Goal: Task Accomplishment & Management: Use online tool/utility

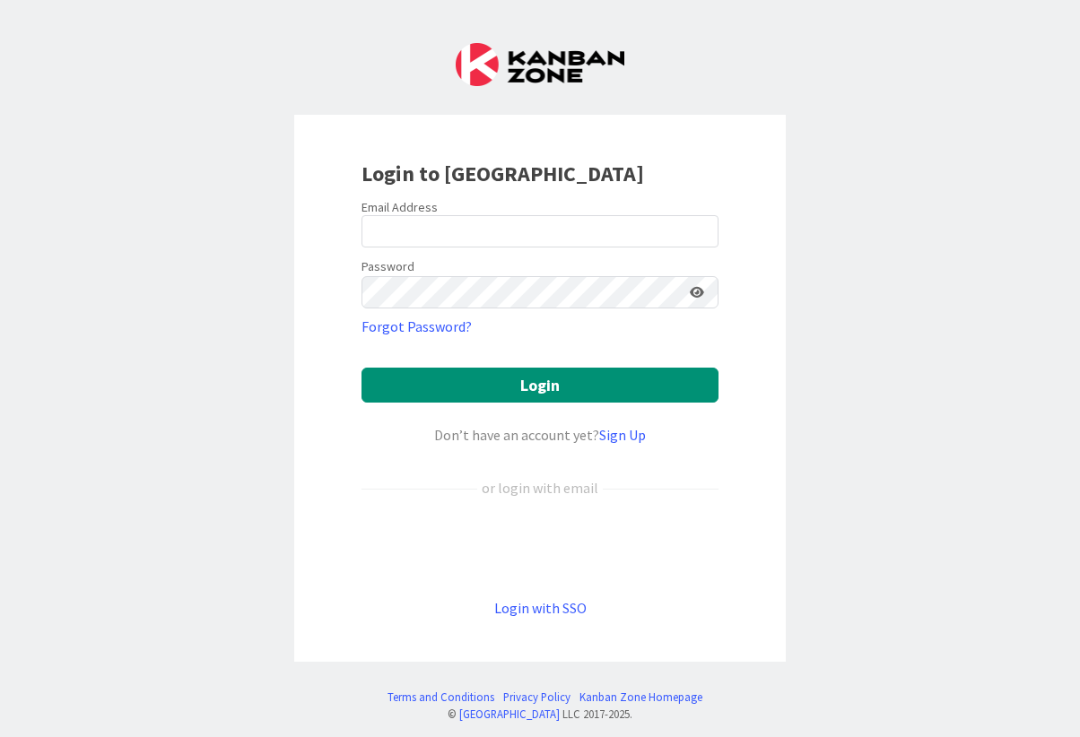
click at [226, 330] on div "Login to Kanban Zone Email Address Password Forgot Password? Login Don’t have a…" at bounding box center [540, 368] width 1080 height 737
click at [412, 240] on input "email" at bounding box center [539, 231] width 357 height 32
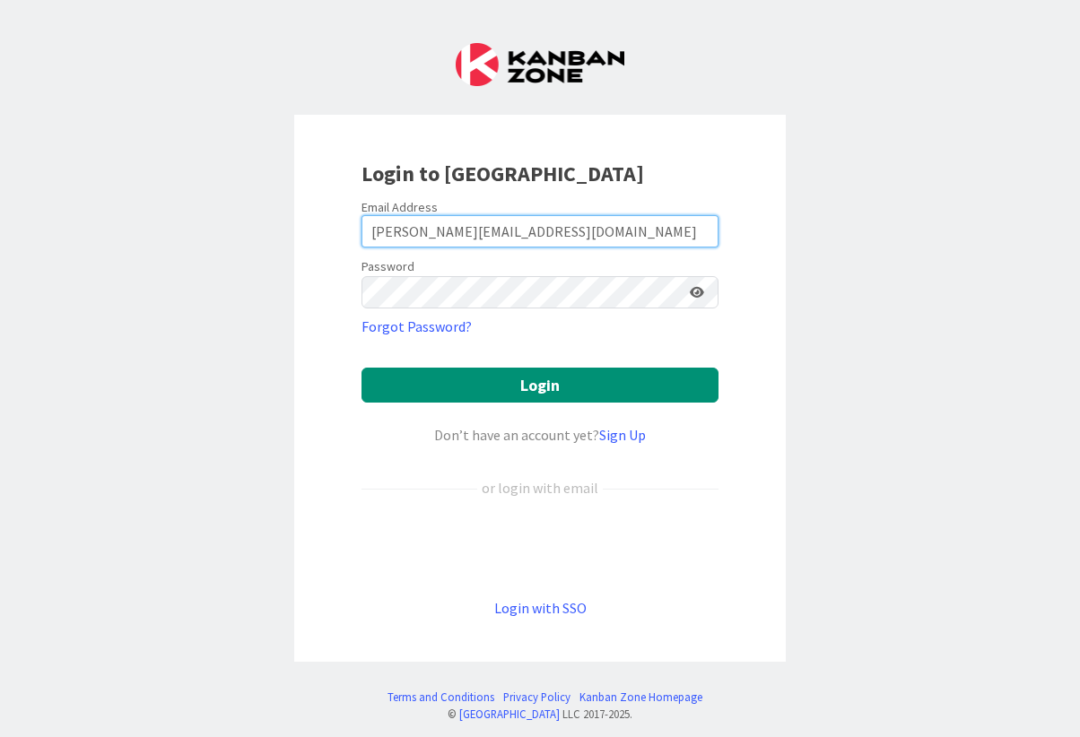
type input "dan@thornpoint.com"
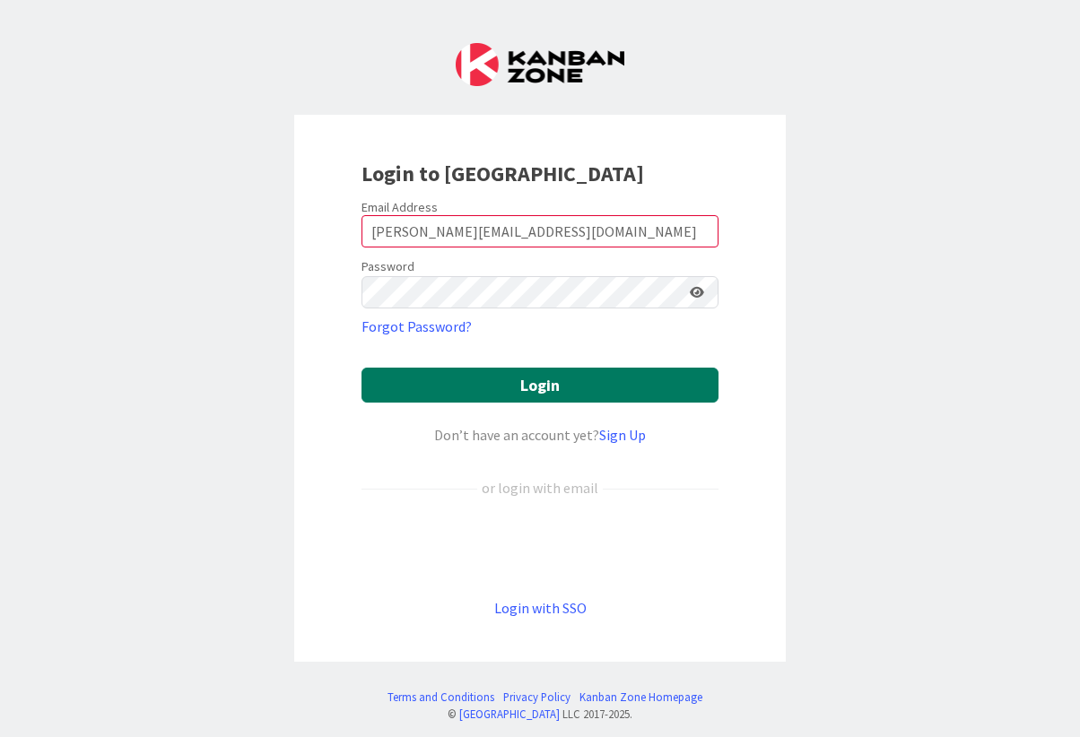
click at [513, 372] on button "Login" at bounding box center [539, 385] width 357 height 35
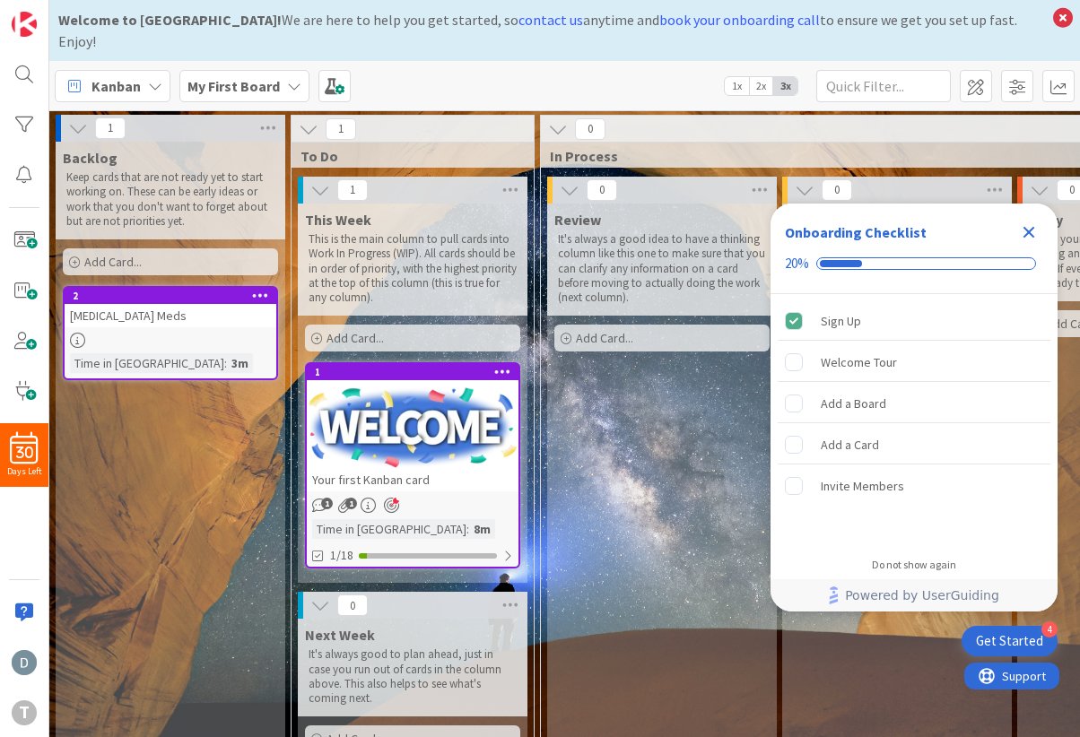
click at [1022, 228] on icon "Close Checklist" at bounding box center [1029, 232] width 22 height 22
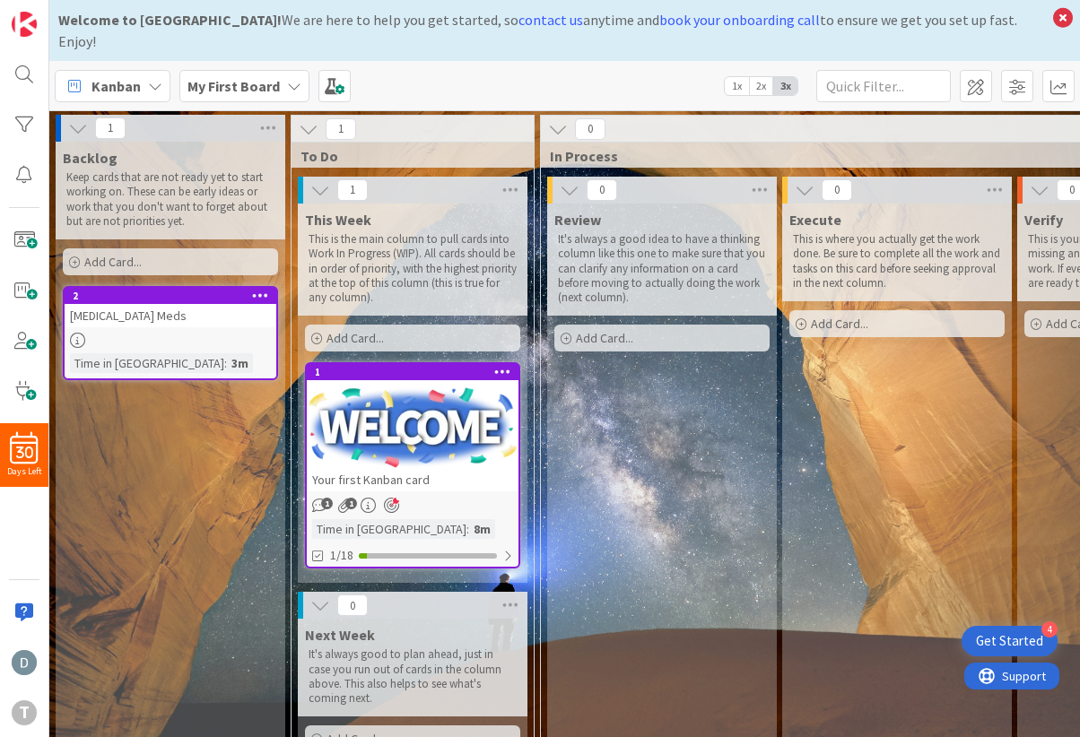
click at [168, 304] on div "ADHD Meds" at bounding box center [171, 315] width 212 height 23
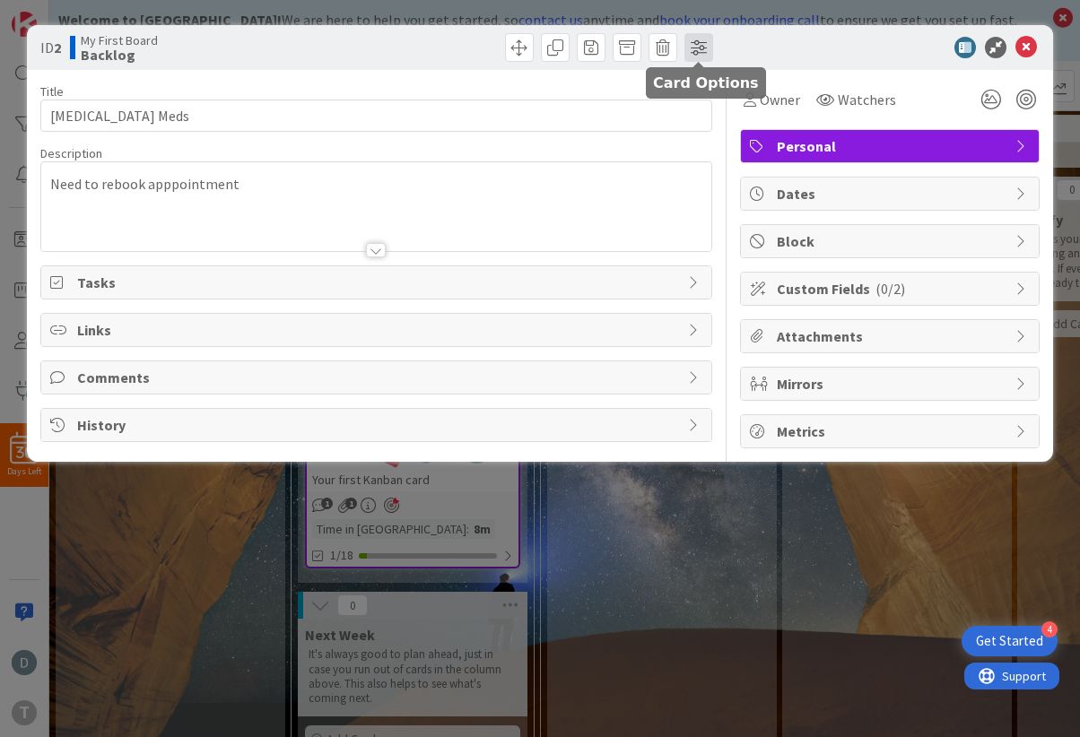
click at [711, 45] on span at bounding box center [698, 47] width 29 height 29
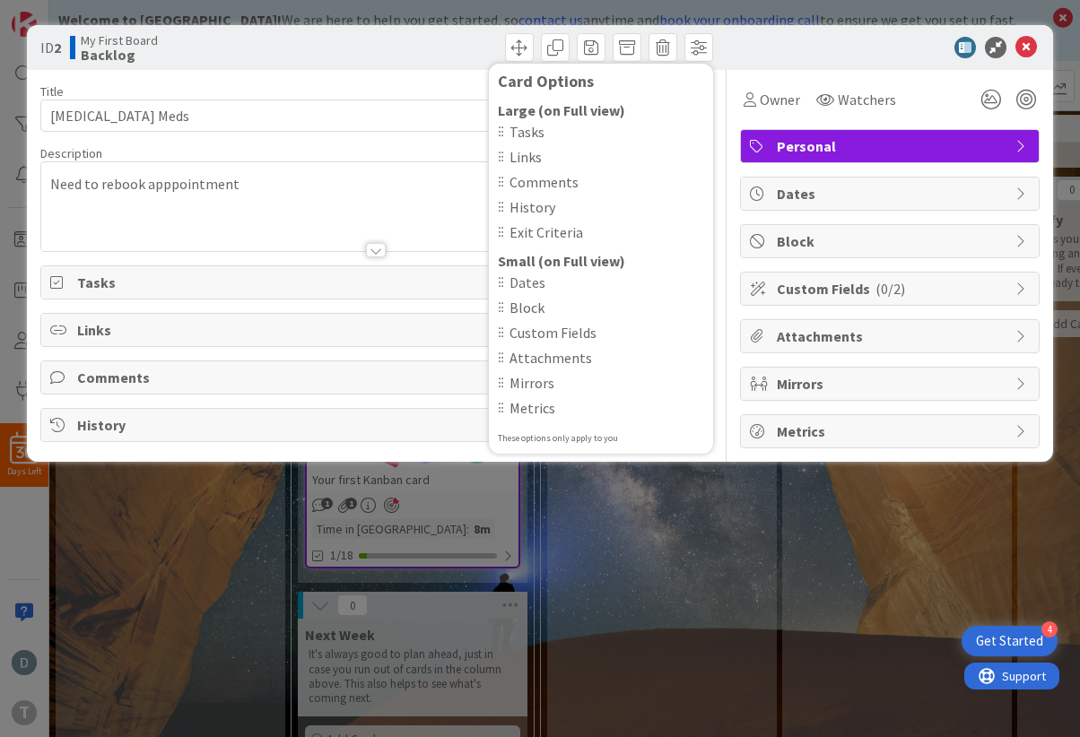
click at [538, 131] on span "Tasks" at bounding box center [606, 132] width 195 height 22
click at [1034, 43] on icon at bounding box center [1026, 48] width 22 height 22
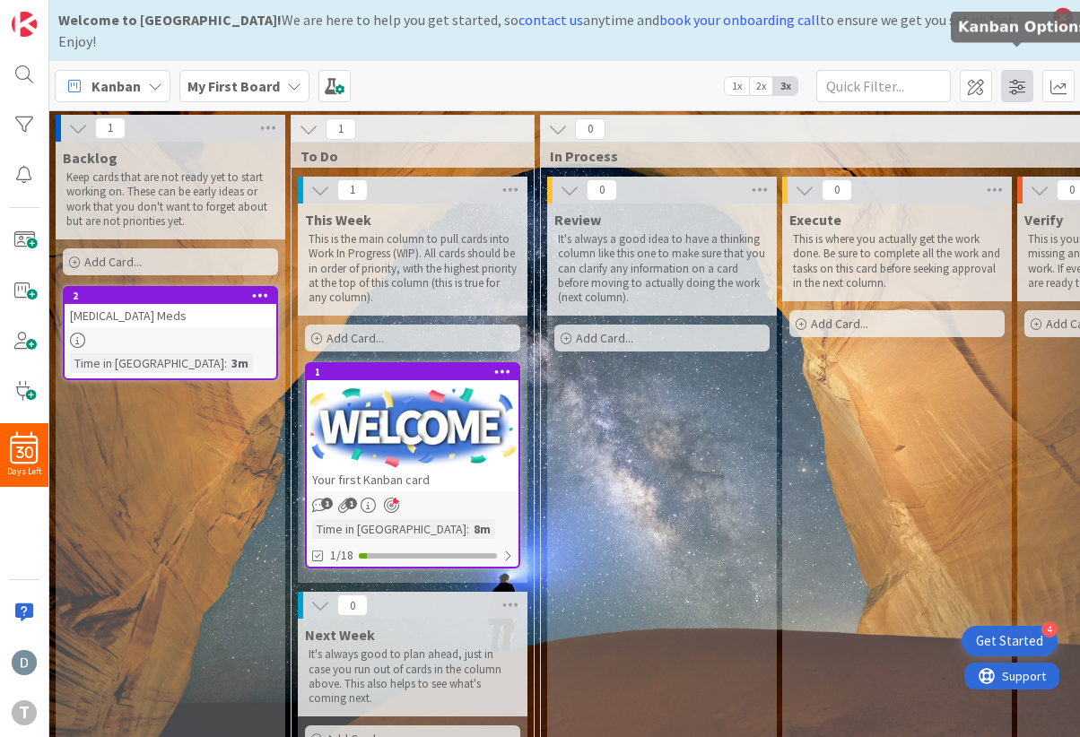
click at [1012, 70] on span at bounding box center [1017, 86] width 32 height 32
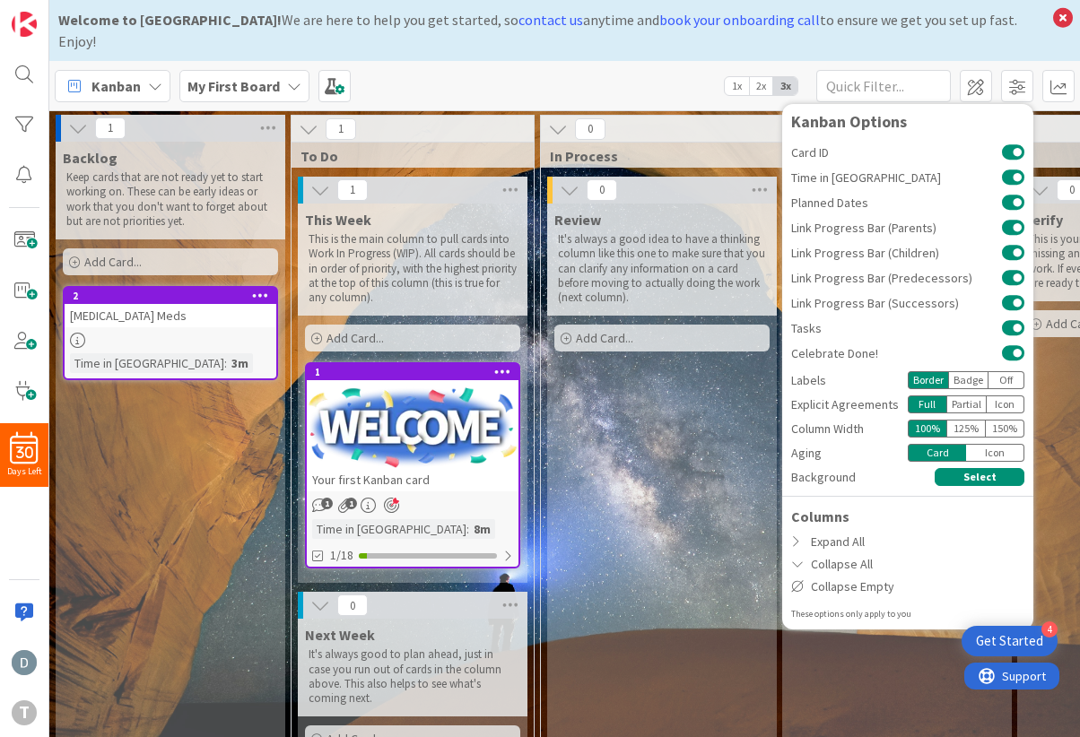
click at [854, 508] on div "Columns Expand All Collapse All Collapse Empty" at bounding box center [907, 552] width 251 height 92
click at [806, 531] on div "Expand All" at bounding box center [907, 542] width 251 height 22
click at [789, 531] on div "Expand All" at bounding box center [907, 542] width 251 height 22
click at [646, 76] on div "Kanban My First Board 1x 2x 3x Kanban Options Card ID Time in Column Planned Da…" at bounding box center [564, 85] width 1030 height 49
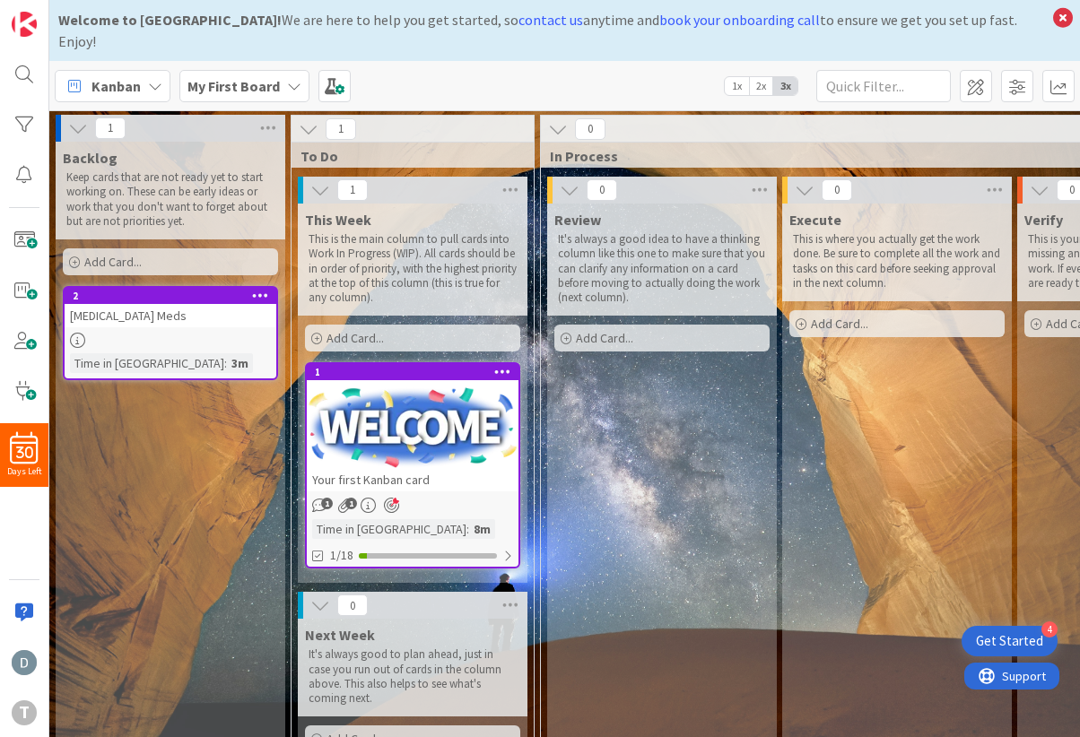
click at [258, 289] on icon at bounding box center [260, 295] width 17 height 13
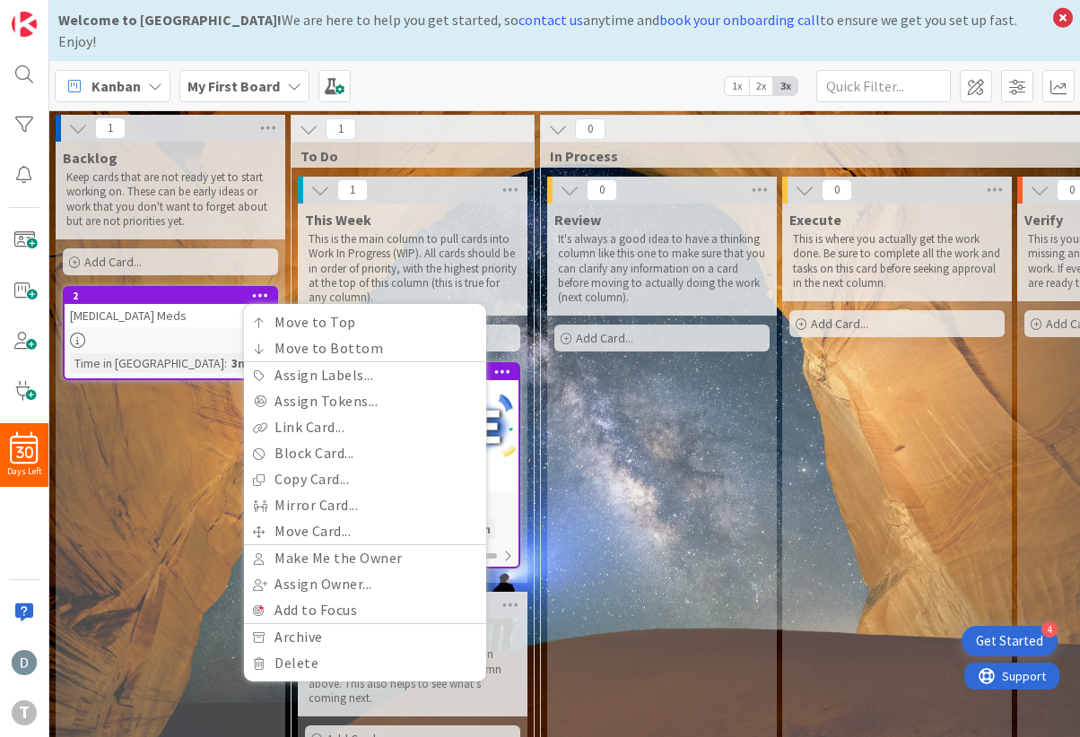
click at [173, 448] on div "Backlog Keep cards that are not ready yet to start working on. These can be ear…" at bounding box center [171, 506] width 230 height 729
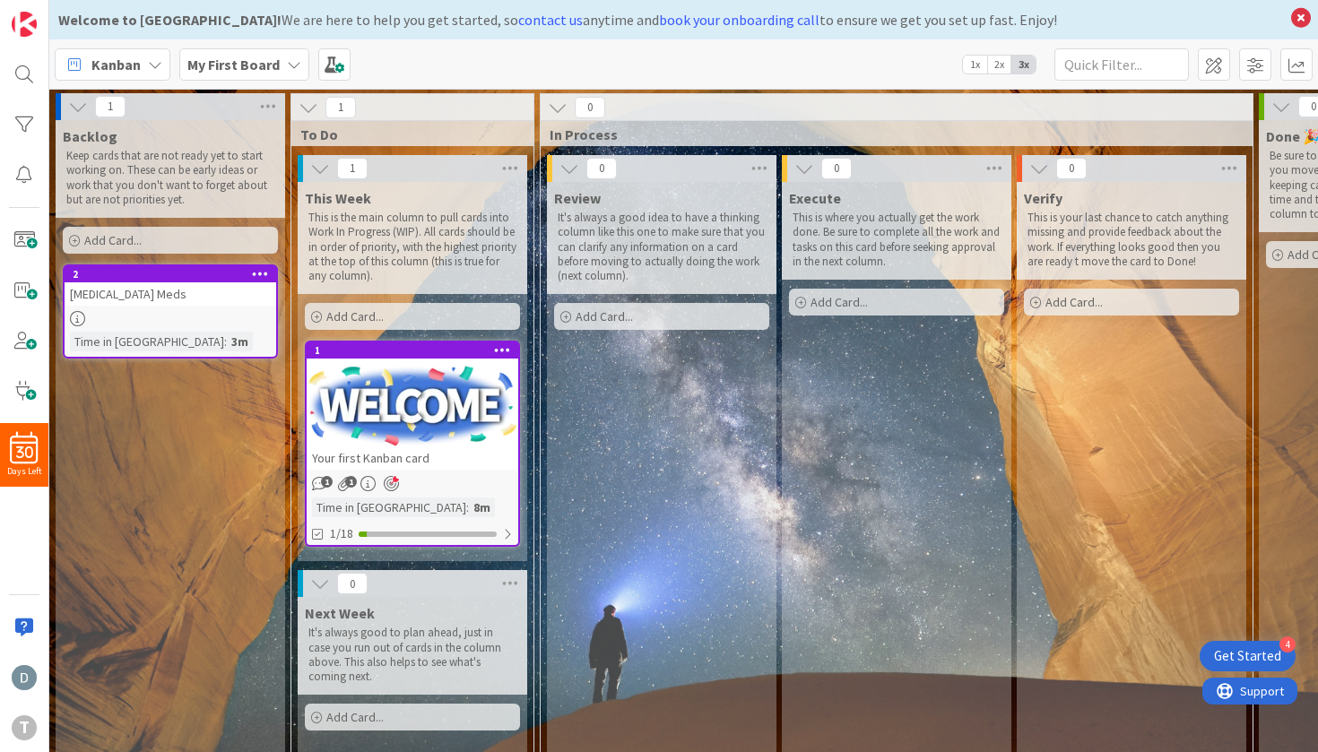
click at [321, 169] on icon at bounding box center [320, 169] width 20 height 20
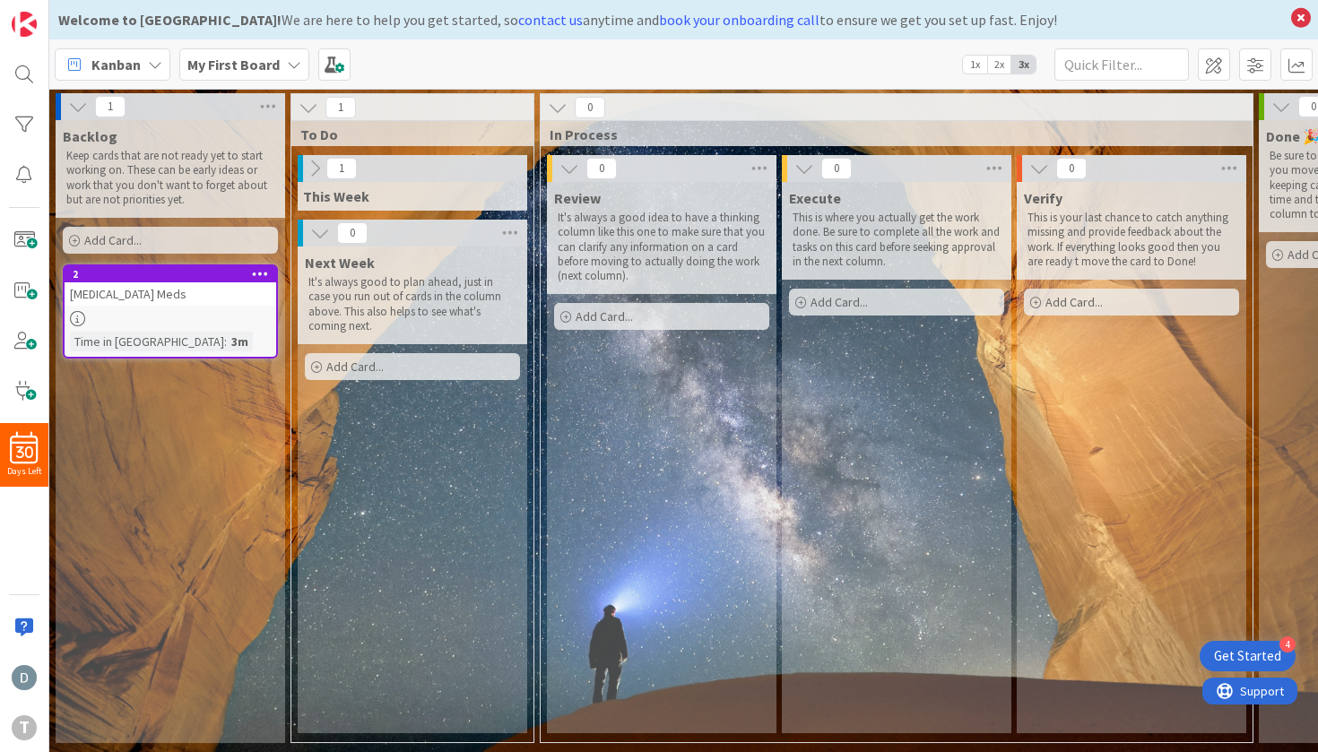
click at [312, 223] on icon at bounding box center [320, 233] width 20 height 20
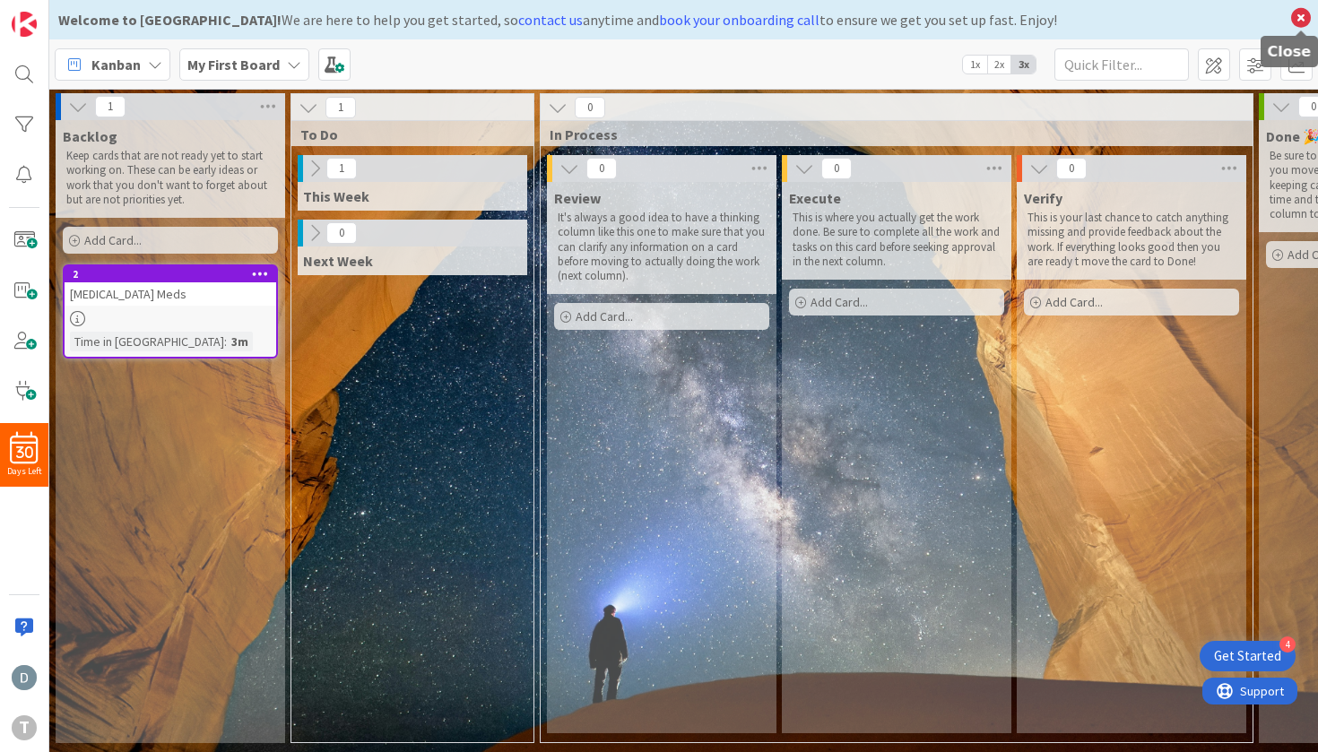
click at [1079, 24] on icon at bounding box center [1300, 17] width 23 height 25
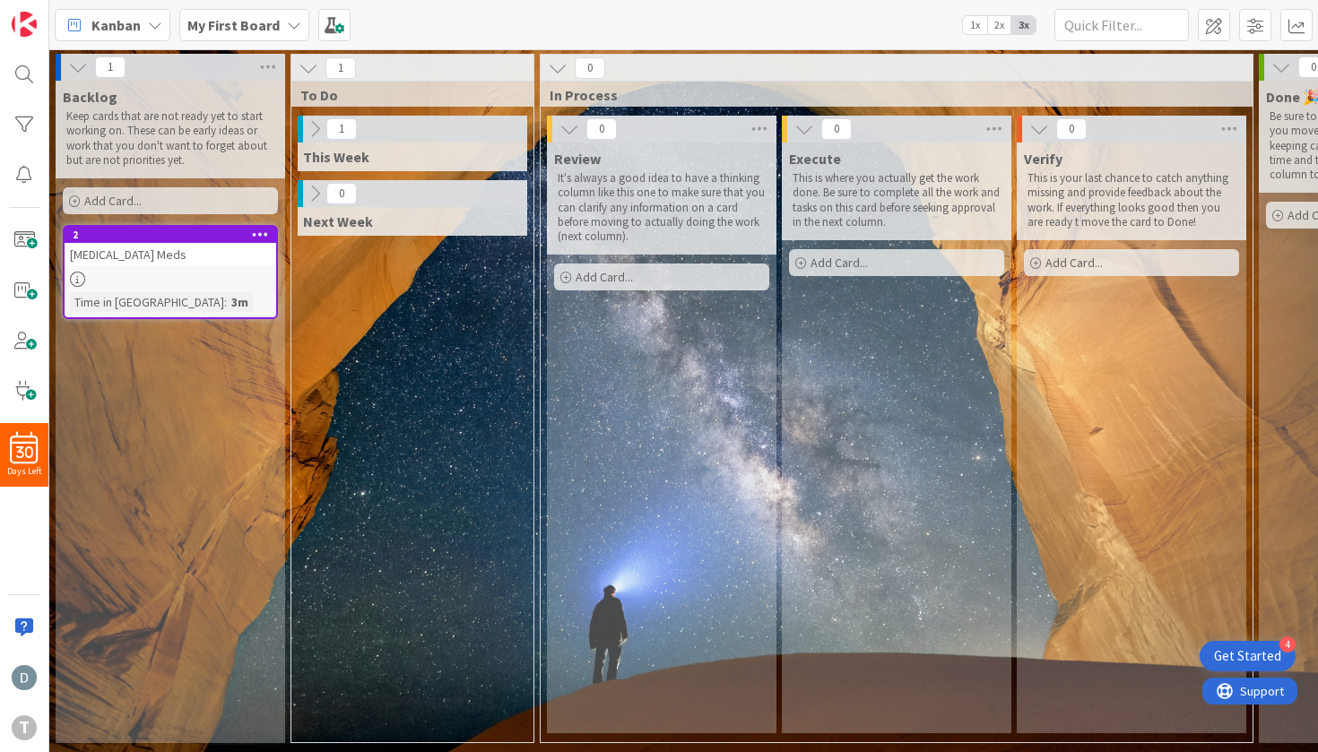
click at [79, 67] on icon at bounding box center [78, 67] width 20 height 20
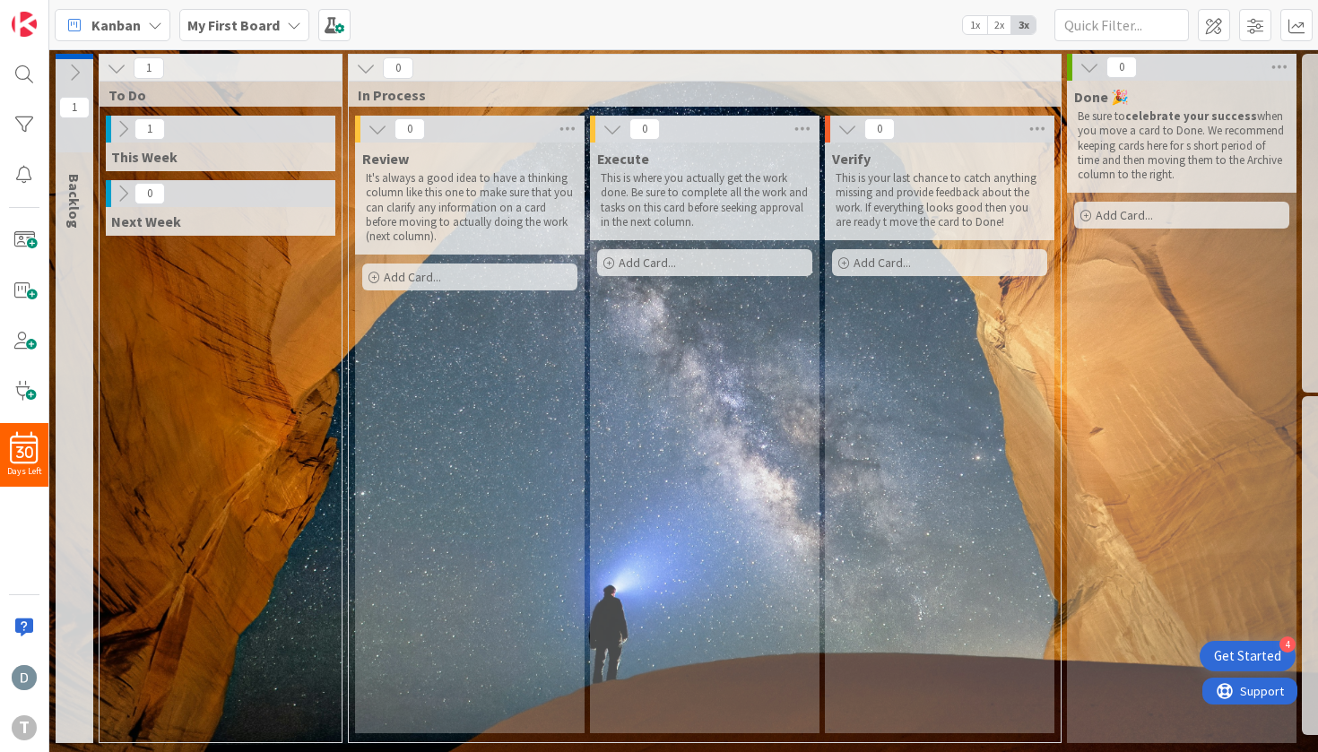
click at [79, 67] on icon at bounding box center [75, 73] width 20 height 20
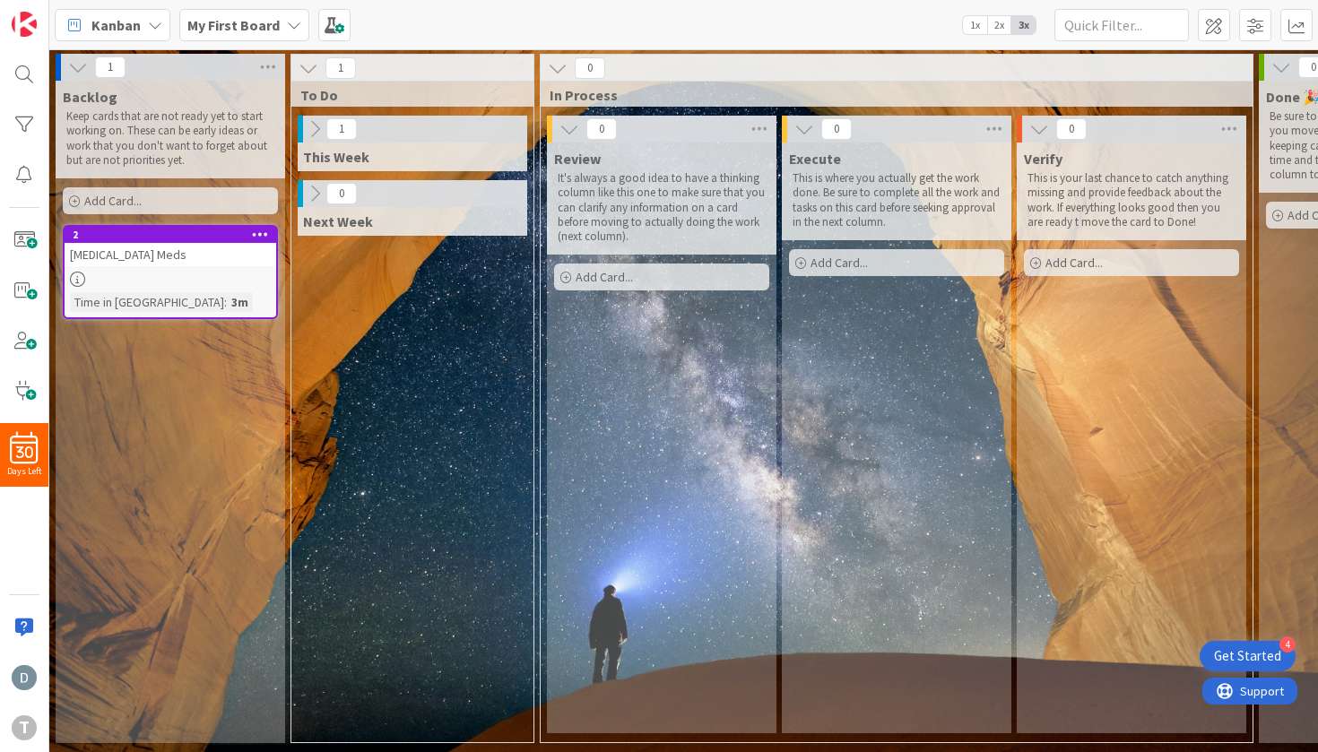
click at [574, 134] on icon at bounding box center [570, 129] width 20 height 20
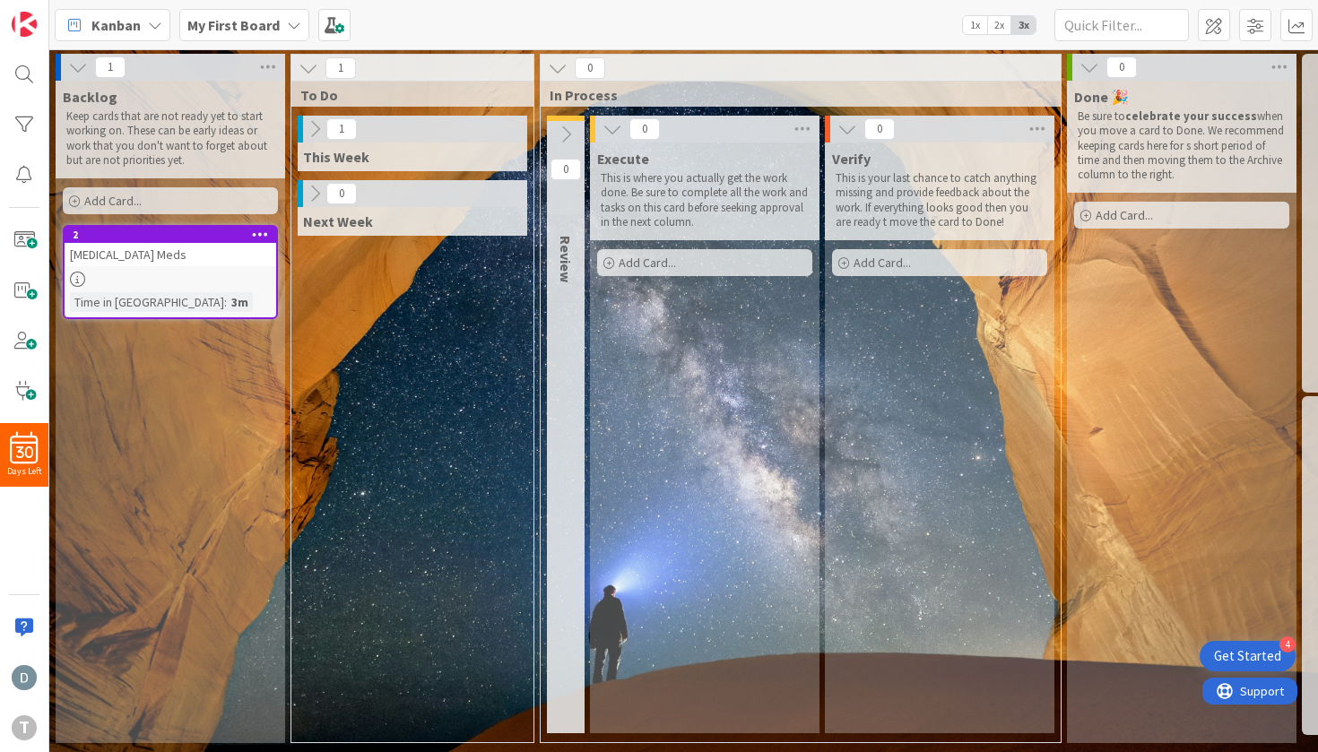
click at [574, 134] on icon at bounding box center [566, 135] width 20 height 20
